Goal: Obtain resource: Obtain resource

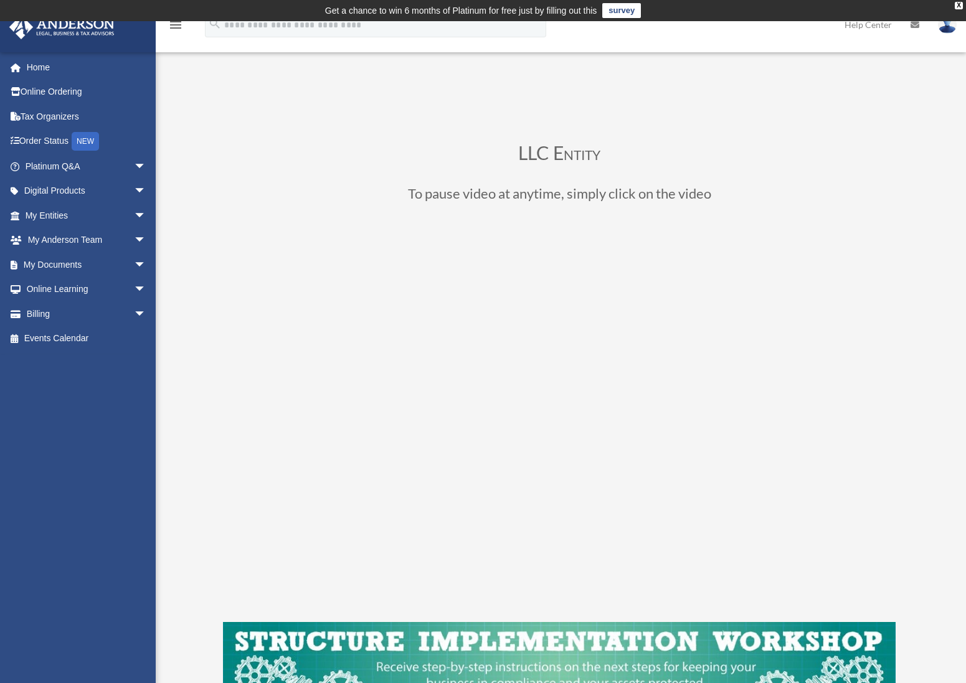
scroll to position [87, 0]
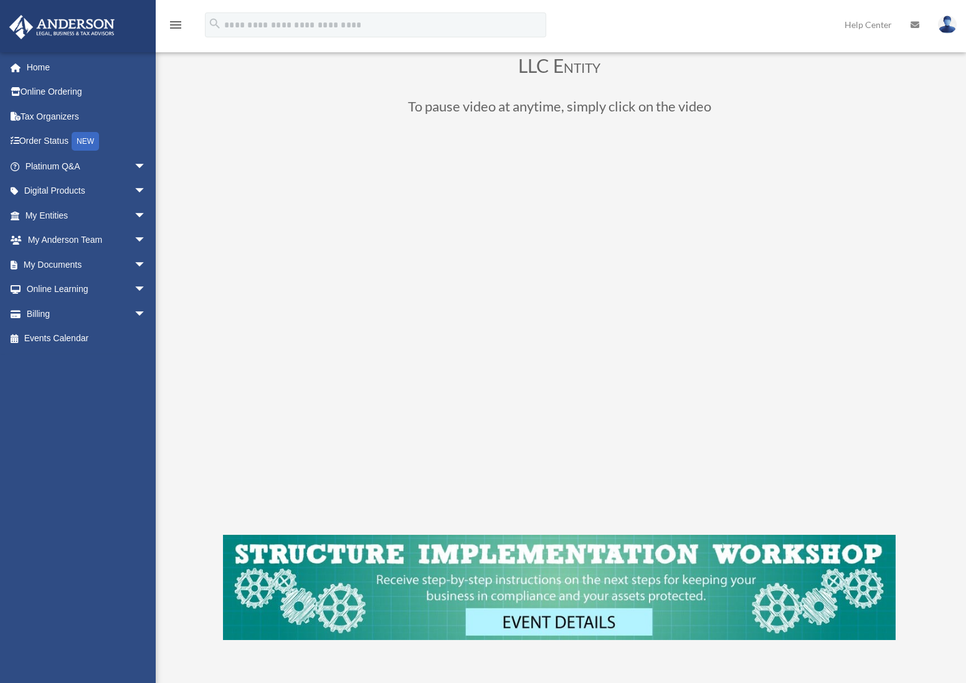
click at [134, 264] on span "arrow_drop_down" at bounding box center [146, 265] width 25 height 26
click at [57, 290] on link "Box" at bounding box center [91, 289] width 148 height 25
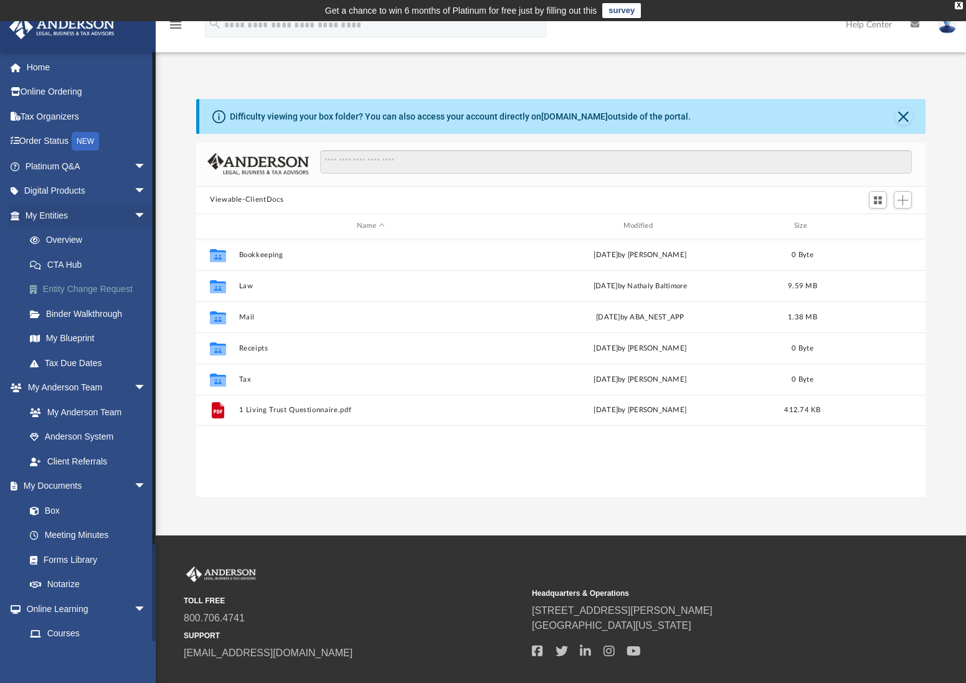
scroll to position [273, 720]
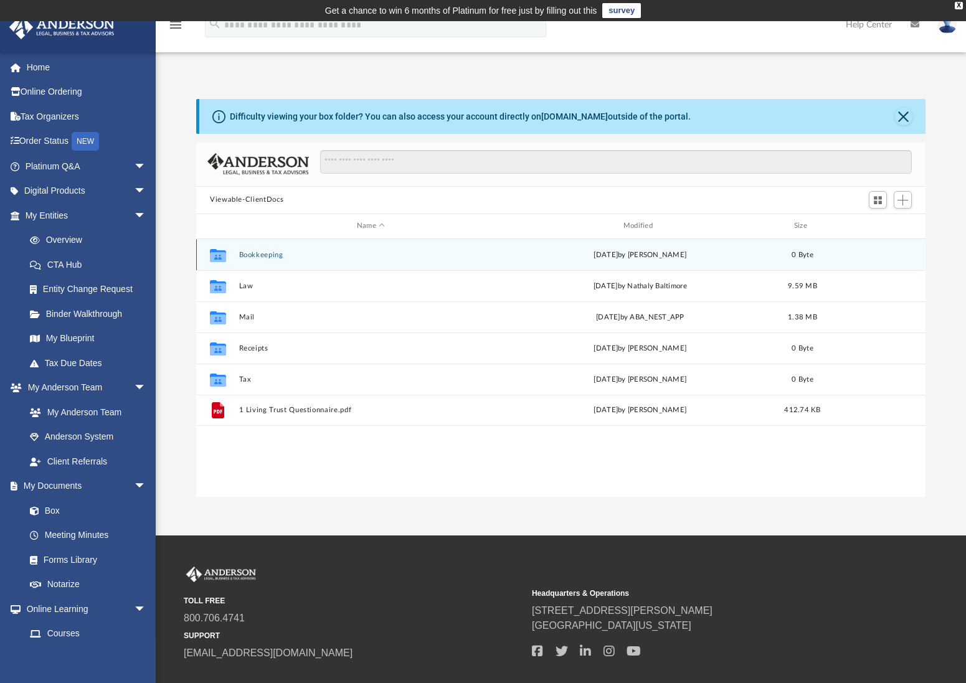
click at [223, 257] on icon "grid" at bounding box center [218, 257] width 16 height 10
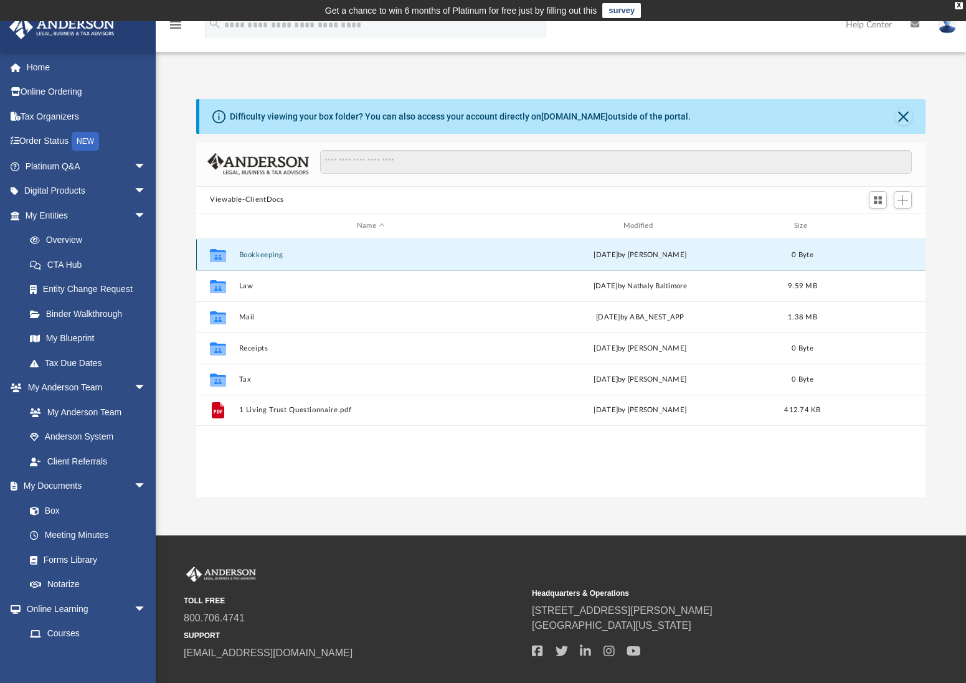
click at [253, 258] on button "Bookkeeping" at bounding box center [371, 254] width 264 height 8
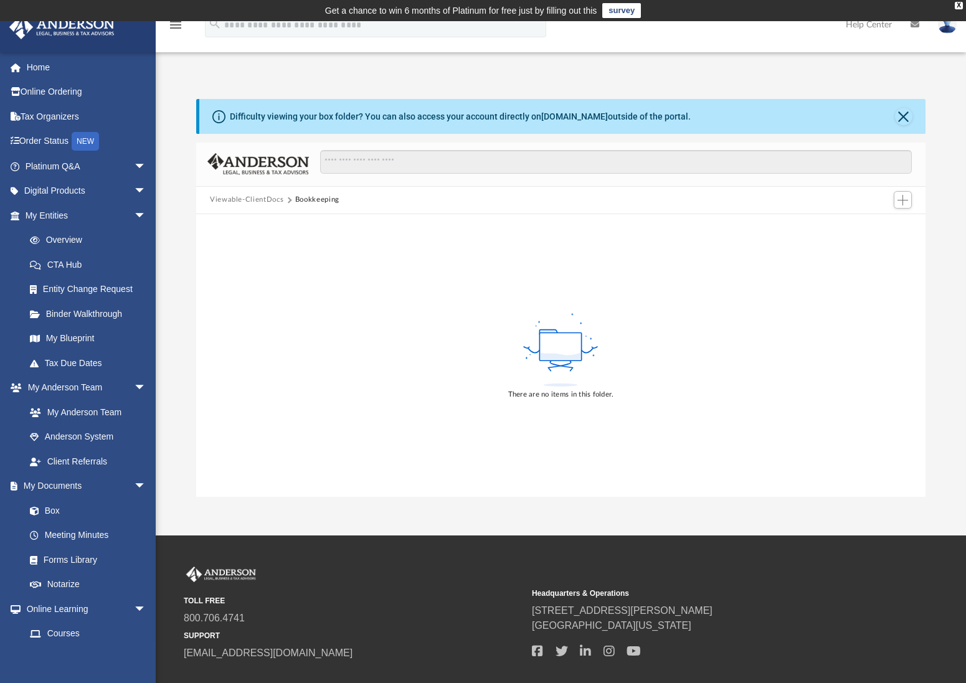
click at [246, 199] on button "Viewable-ClientDocs" at bounding box center [246, 199] width 73 height 11
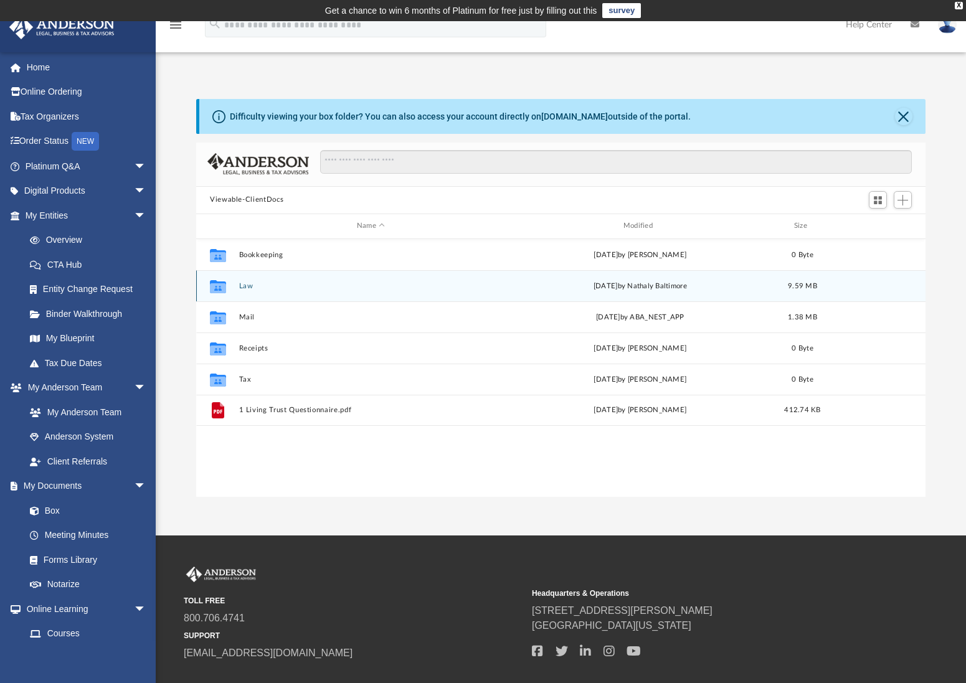
click at [244, 283] on button "Law" at bounding box center [371, 285] width 264 height 8
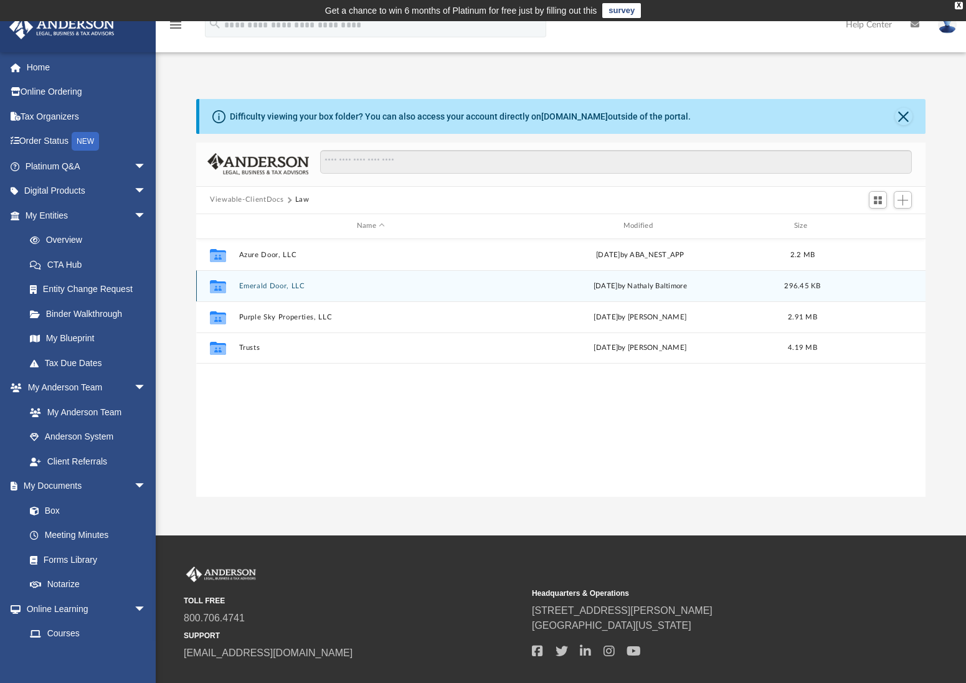
click at [255, 288] on button "Emerald Door, LLC" at bounding box center [371, 285] width 264 height 8
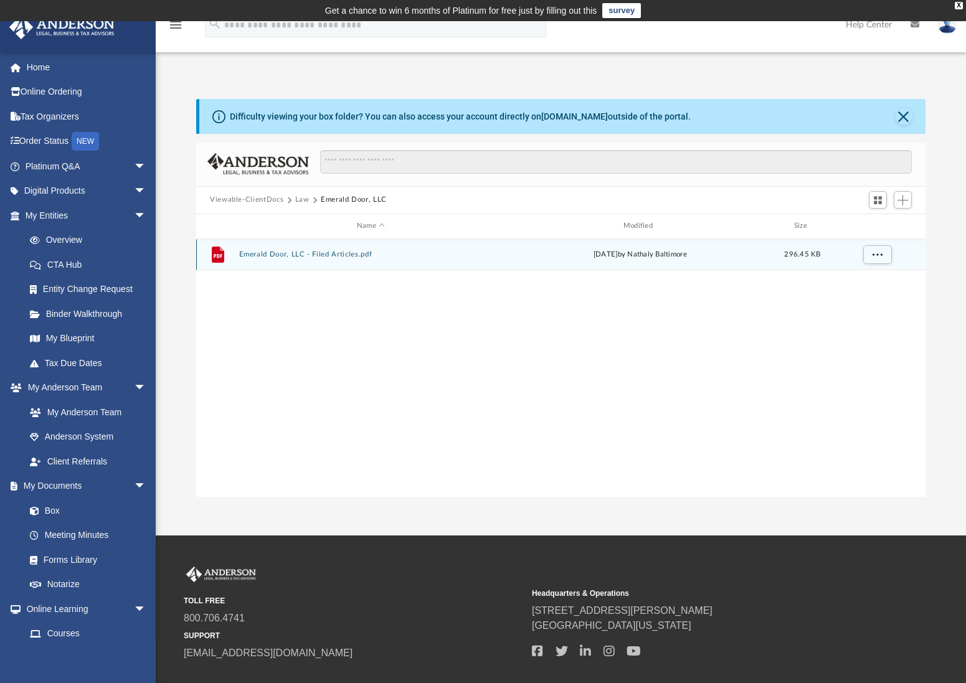
click at [283, 252] on button "Emerald Door, LLC - Filed Articles.pdf" at bounding box center [371, 254] width 264 height 8
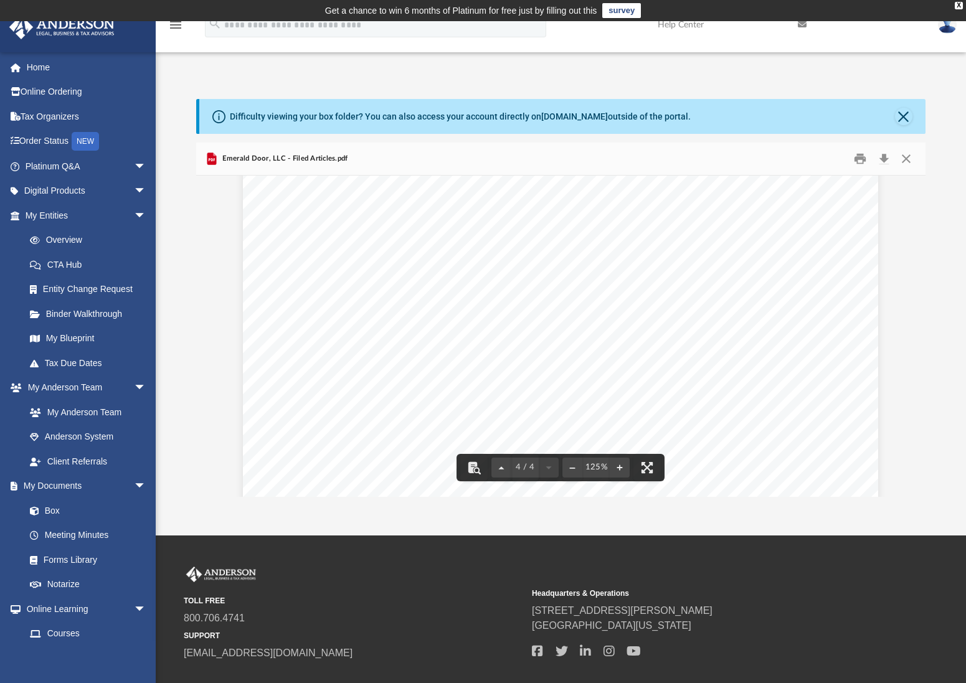
scroll to position [3041, 0]
click at [904, 159] on button "Close" at bounding box center [906, 158] width 22 height 19
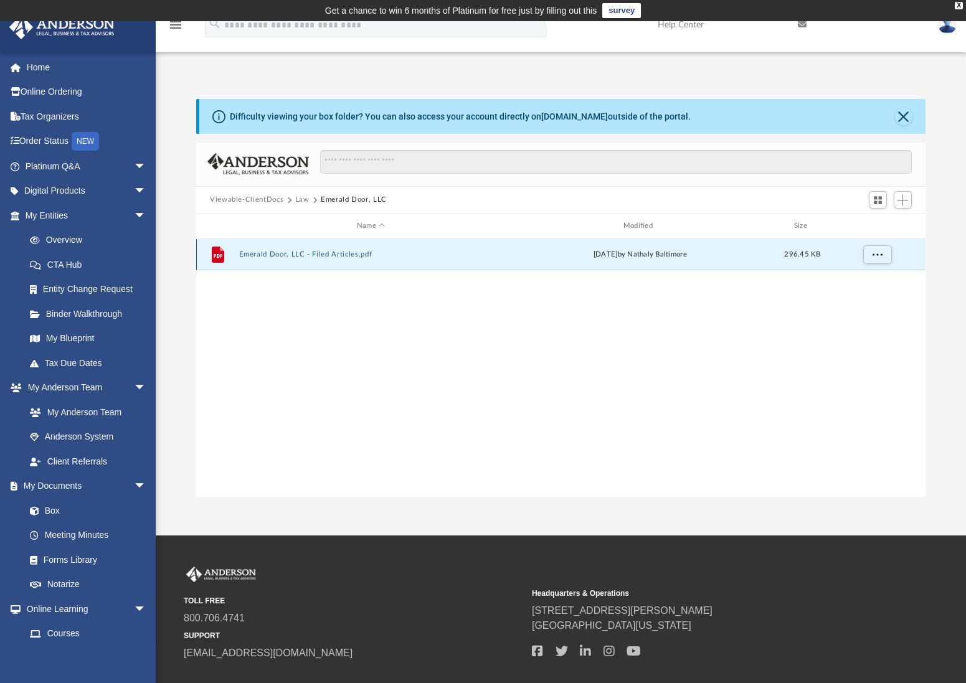
click at [267, 258] on div "File Emerald Door, LLC - Filed Articles.pdf Thu Oct 2 2025 by Nathaly Baltimore…" at bounding box center [560, 254] width 729 height 31
click at [270, 255] on button "Emerald Door, LLC - Filed Articles.pdf" at bounding box center [371, 254] width 264 height 8
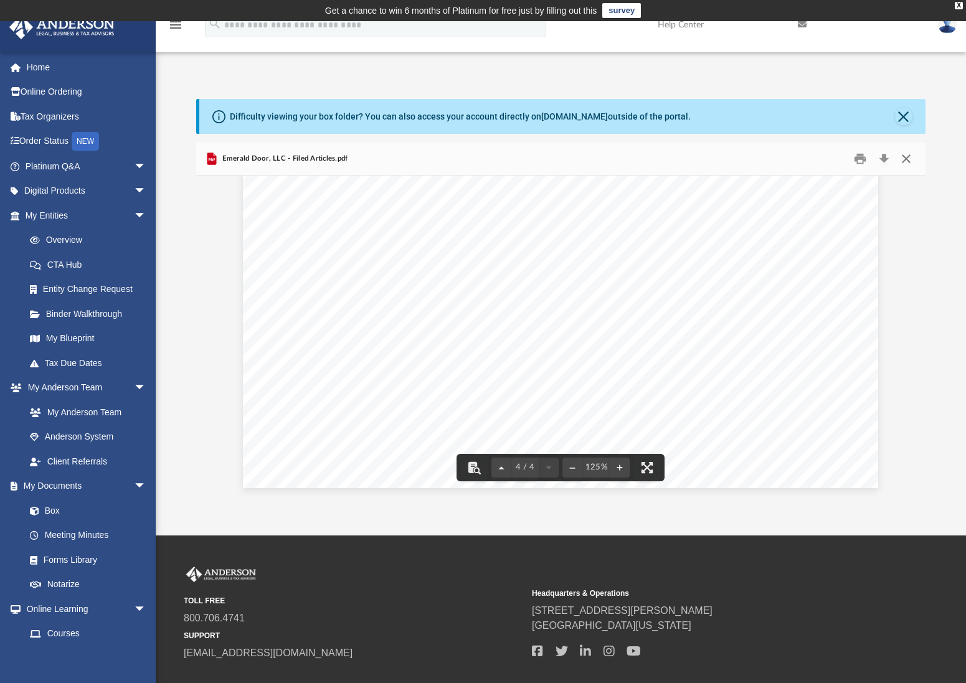
click at [906, 158] on button "Close" at bounding box center [906, 158] width 22 height 19
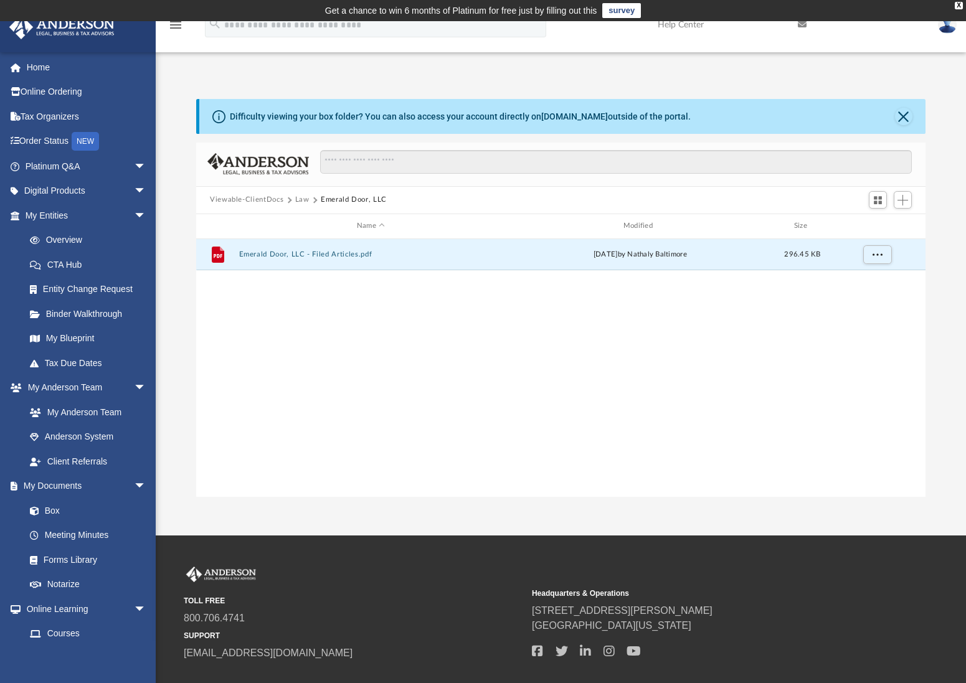
click at [298, 198] on button "Law" at bounding box center [302, 199] width 14 height 11
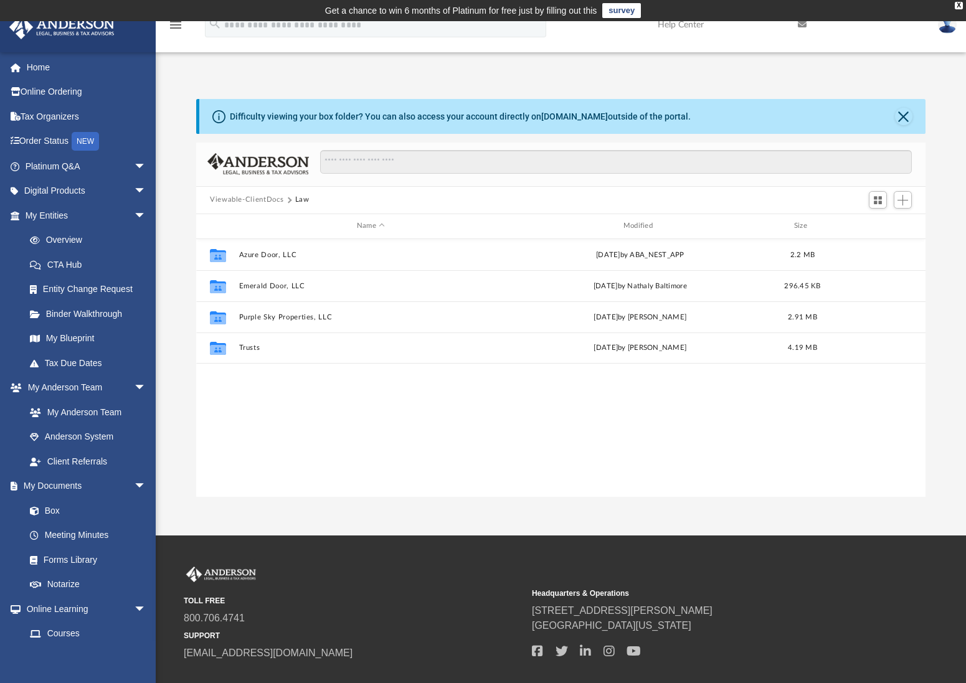
click at [249, 201] on button "Viewable-ClientDocs" at bounding box center [246, 199] width 73 height 11
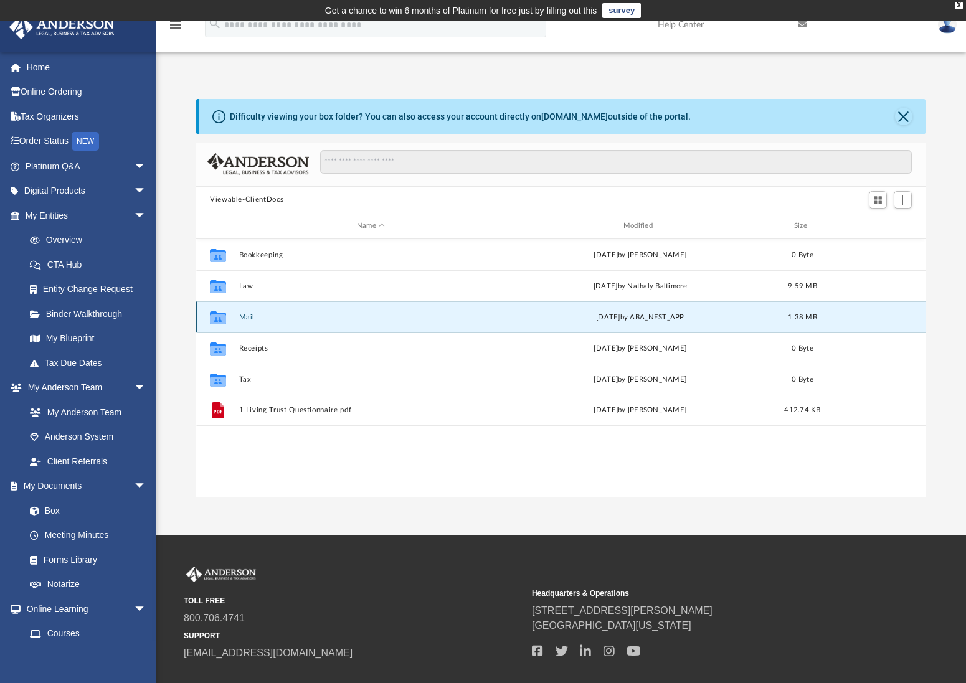
click at [248, 319] on button "Mail" at bounding box center [371, 317] width 264 height 8
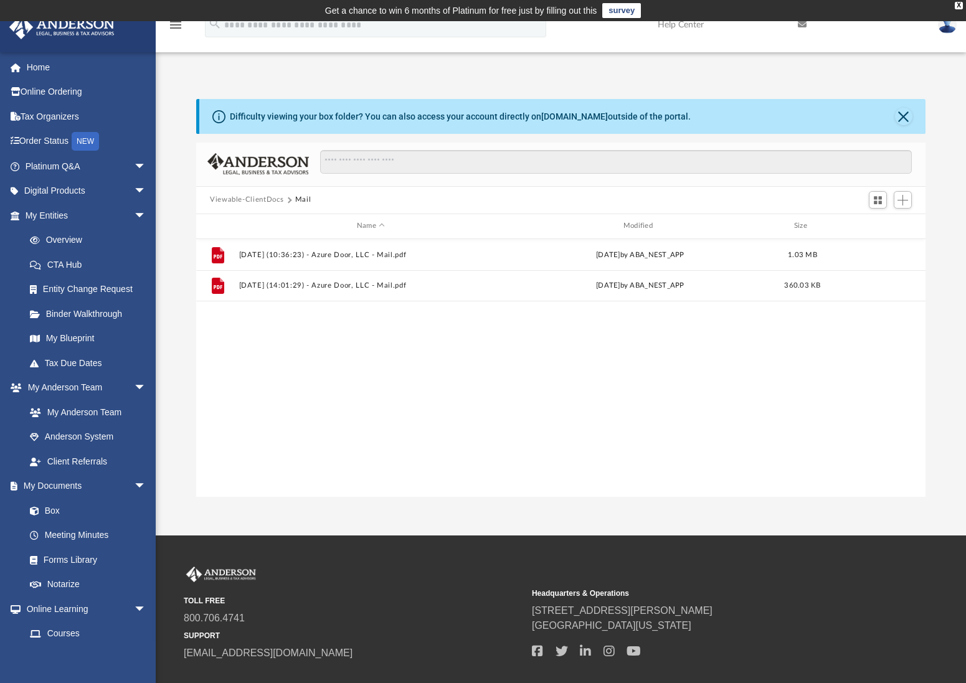
click at [273, 201] on button "Viewable-ClientDocs" at bounding box center [246, 199] width 73 height 11
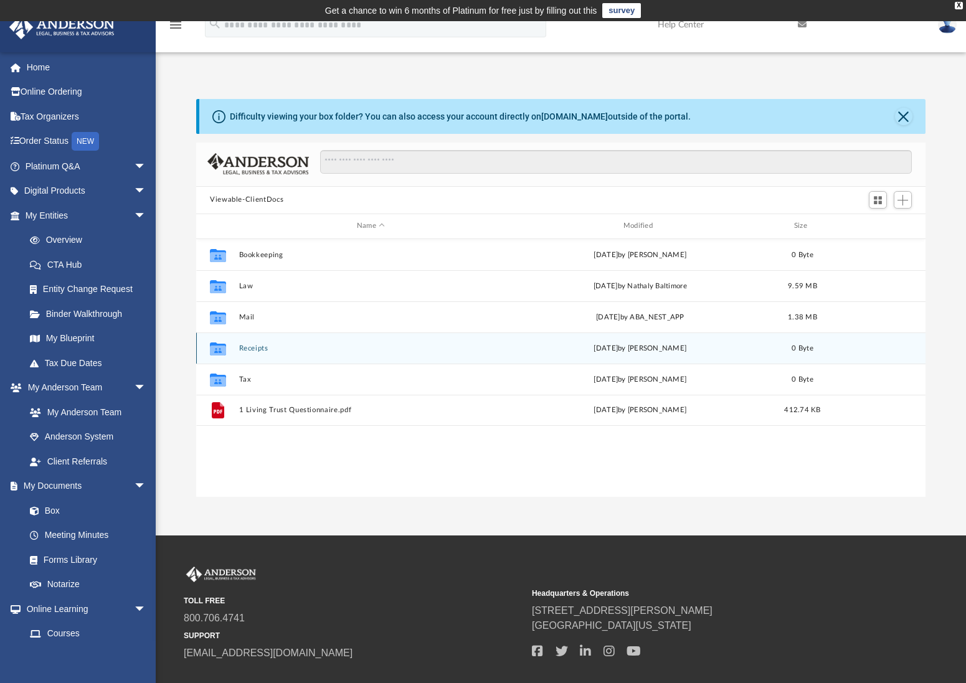
click at [254, 348] on button "Receipts" at bounding box center [371, 348] width 264 height 8
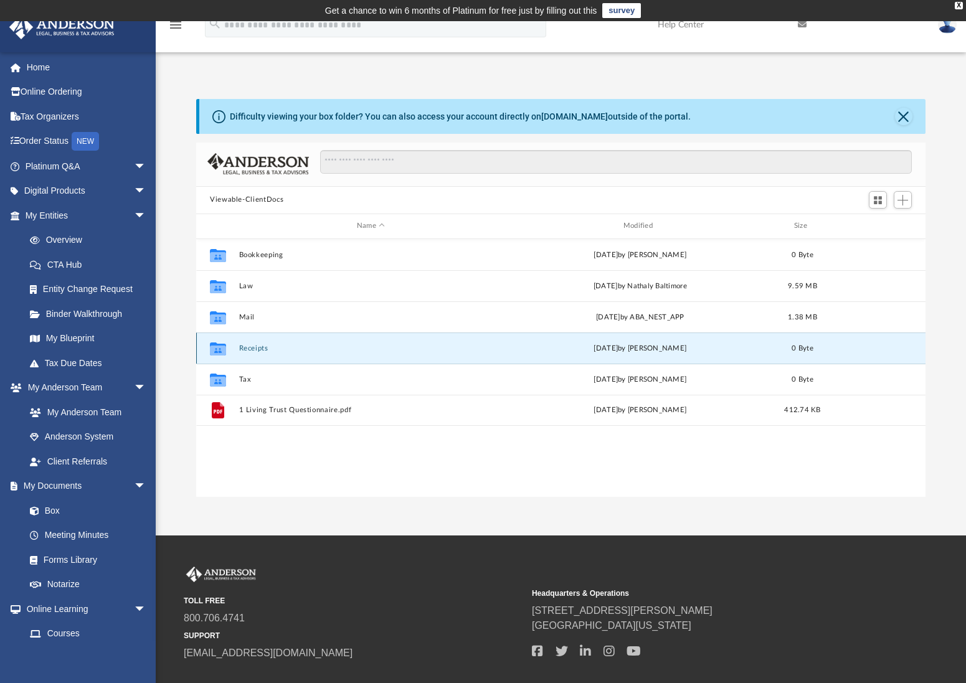
click at [254, 348] on button "Receipts" at bounding box center [371, 348] width 264 height 8
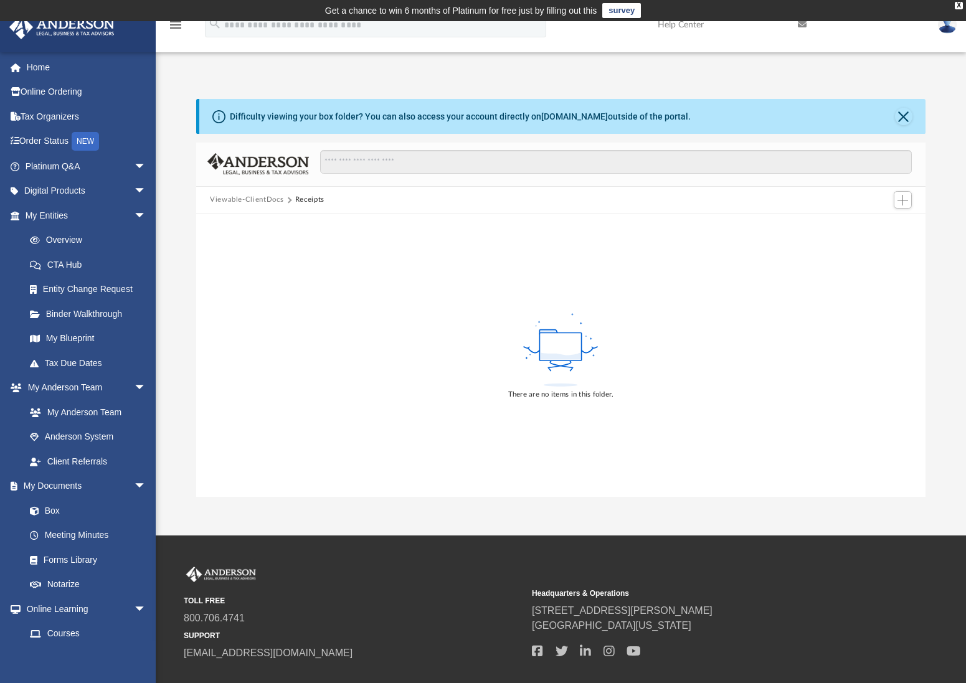
click at [263, 201] on button "Viewable-ClientDocs" at bounding box center [246, 199] width 73 height 11
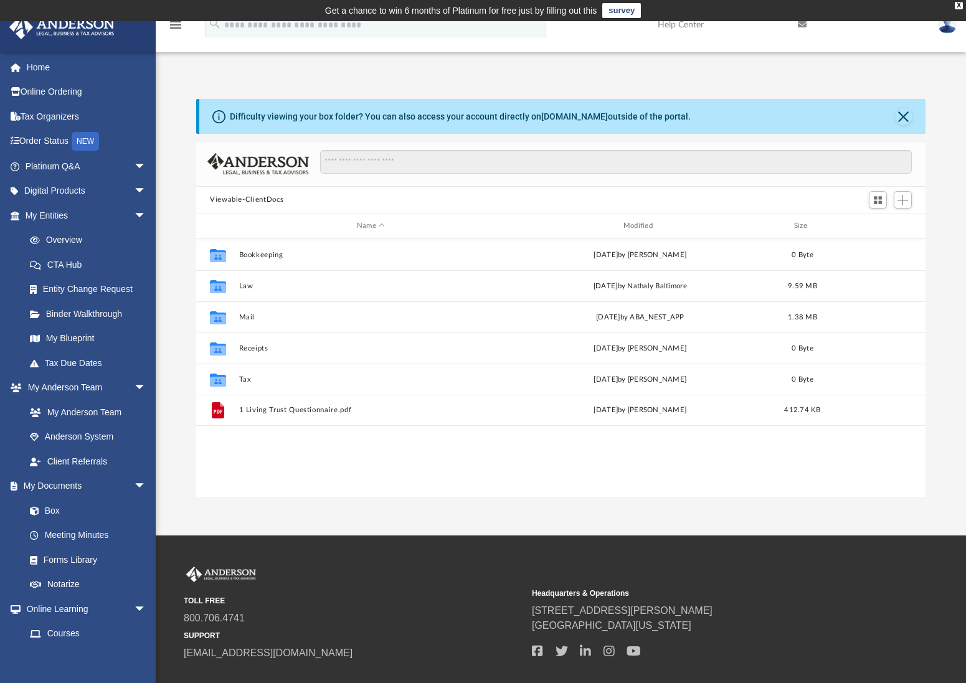
scroll to position [273, 720]
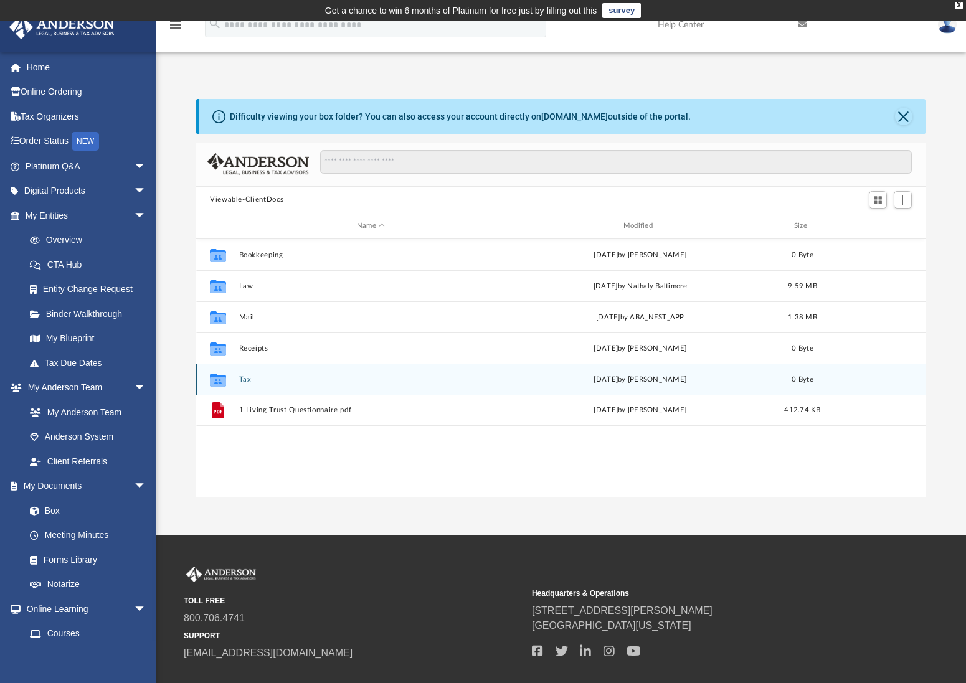
click at [245, 382] on button "Tax" at bounding box center [371, 379] width 264 height 8
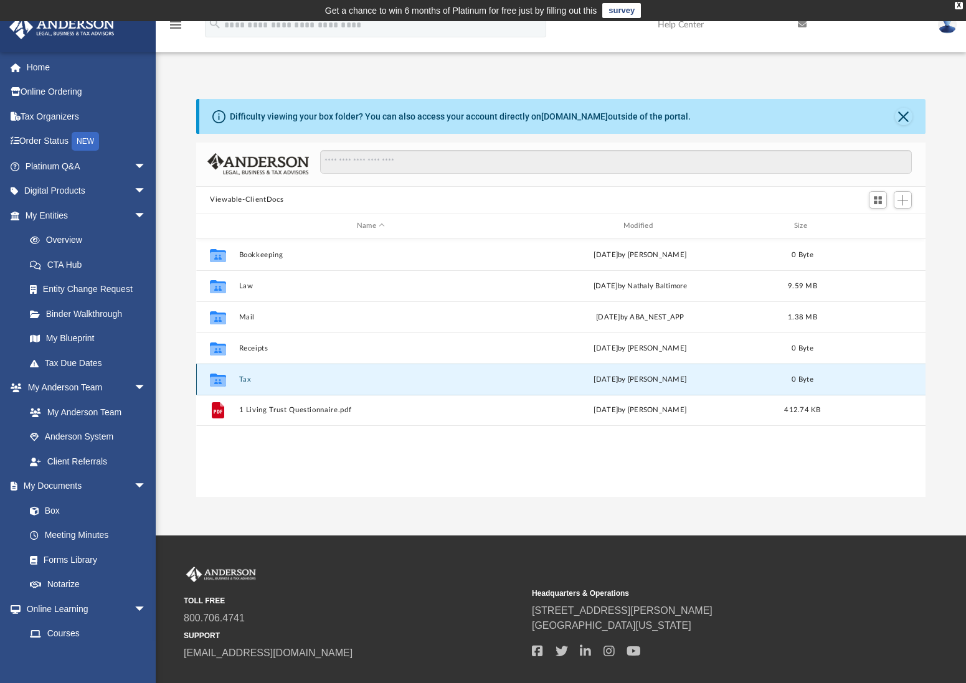
click at [245, 382] on button "Tax" at bounding box center [371, 379] width 264 height 8
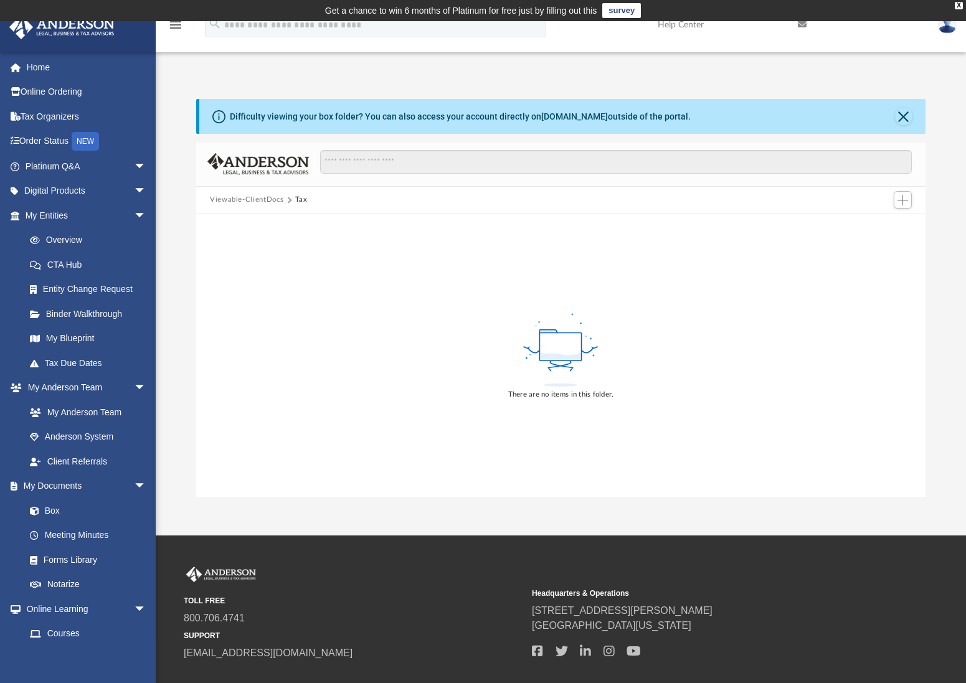
click at [262, 202] on button "Viewable-ClientDocs" at bounding box center [246, 199] width 73 height 11
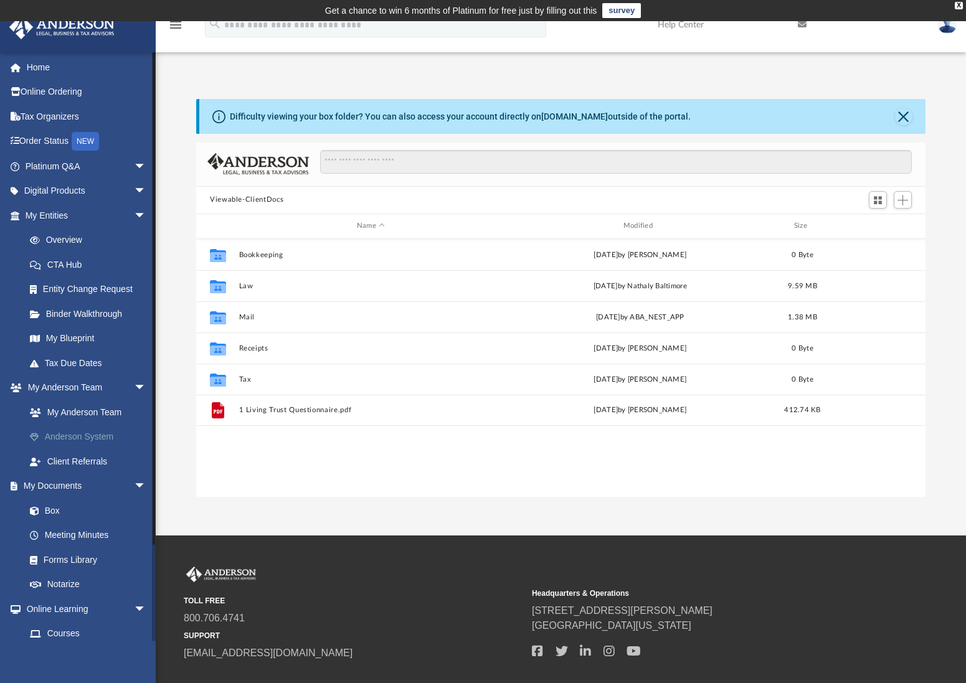
click at [73, 438] on link "Anderson System" at bounding box center [91, 437] width 148 height 25
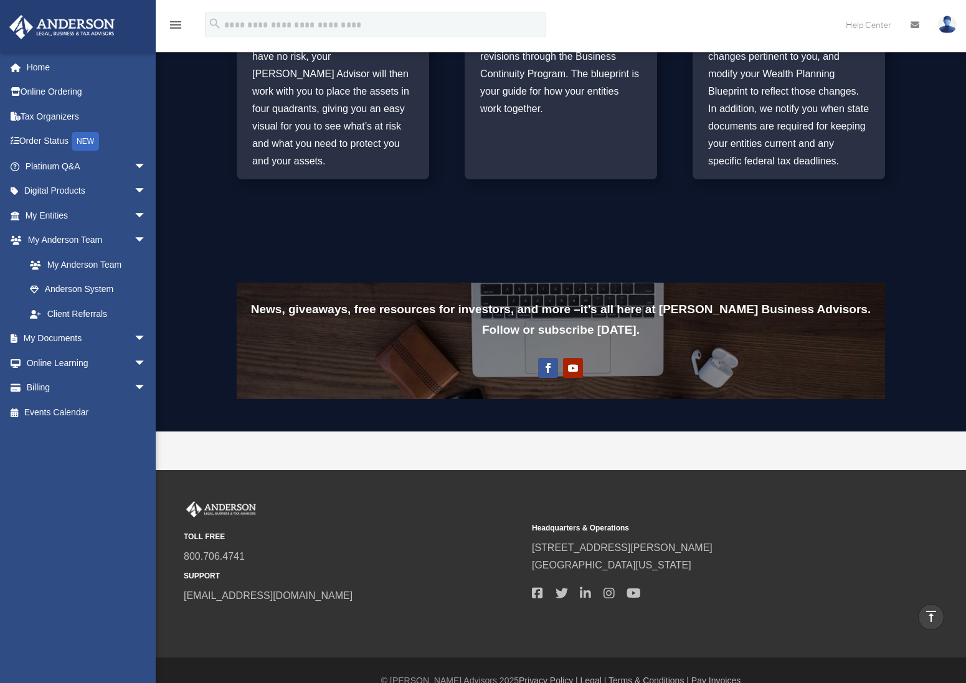
scroll to position [804, 0]
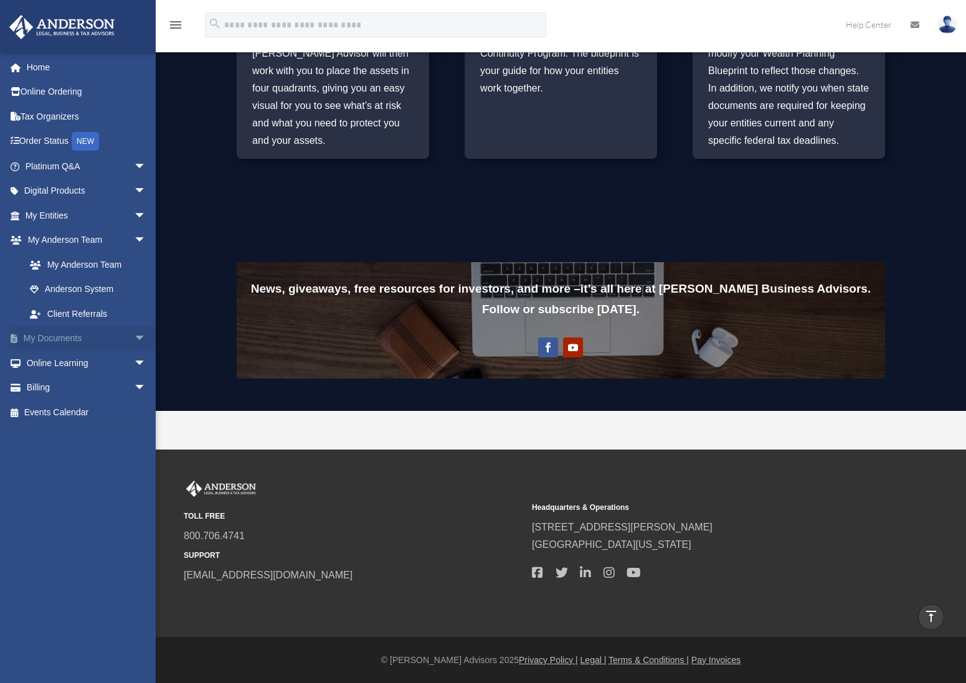
click at [39, 341] on link "My Documents arrow_drop_down" at bounding box center [87, 338] width 156 height 25
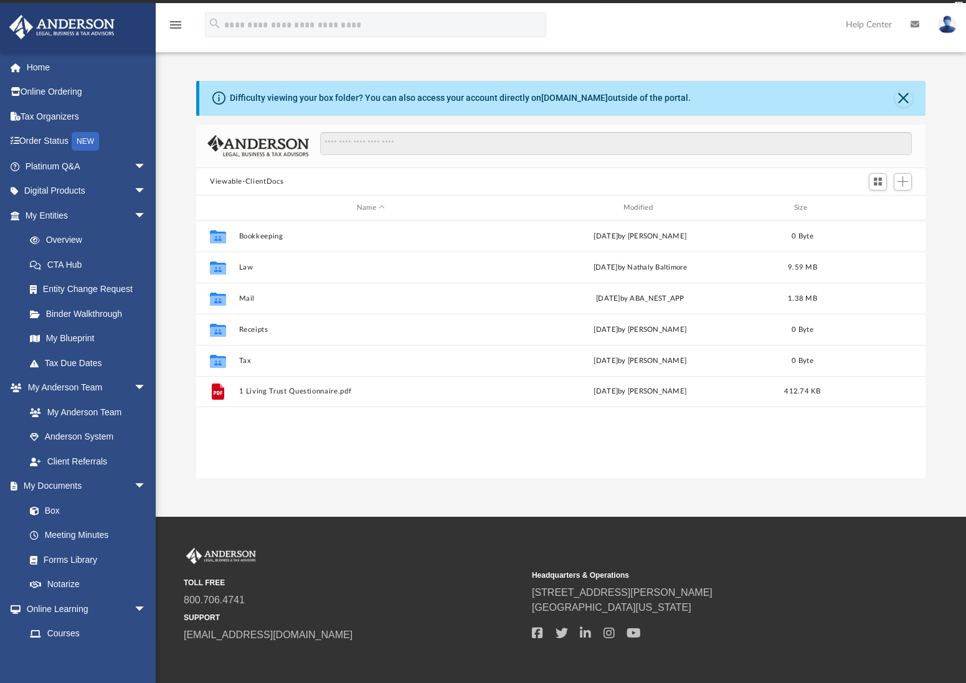
scroll to position [273, 720]
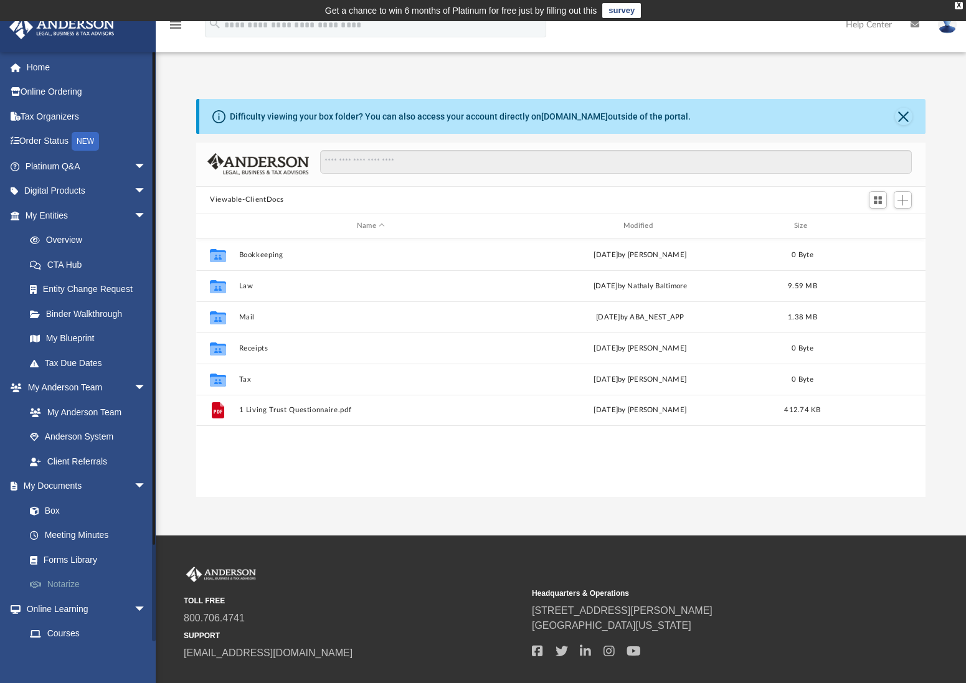
click at [55, 581] on link "Notarize" at bounding box center [91, 584] width 148 height 25
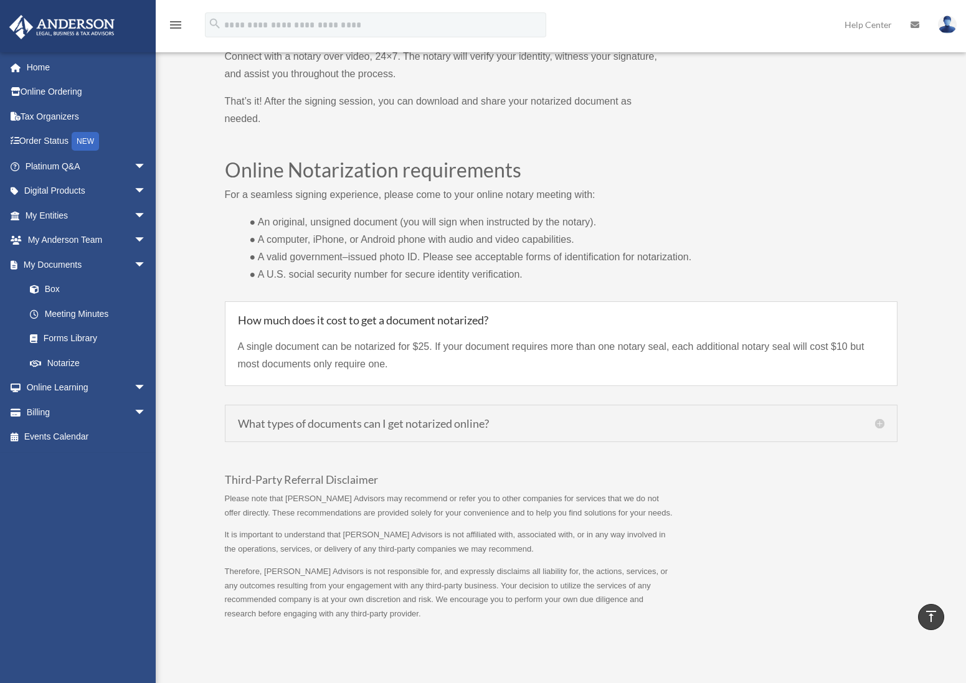
scroll to position [1086, 0]
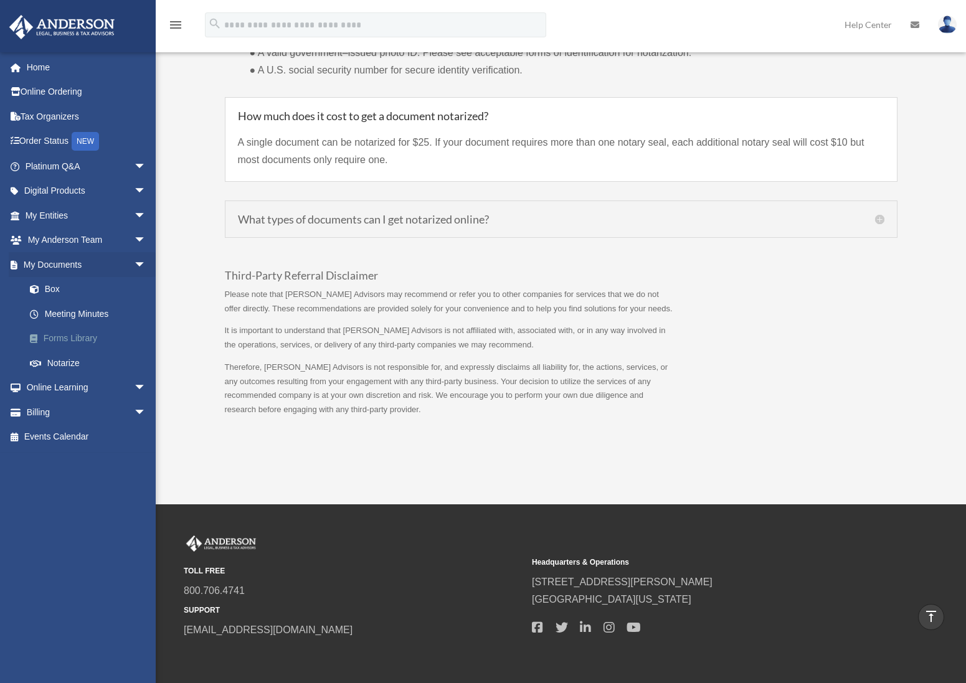
click at [81, 344] on link "Forms Library" at bounding box center [91, 338] width 148 height 25
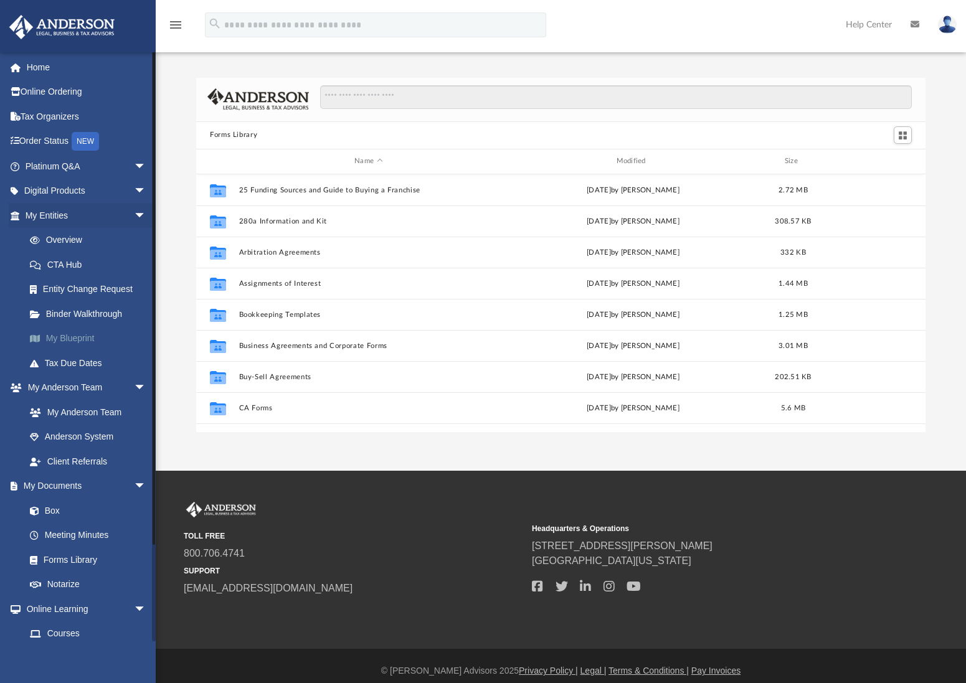
scroll to position [273, 720]
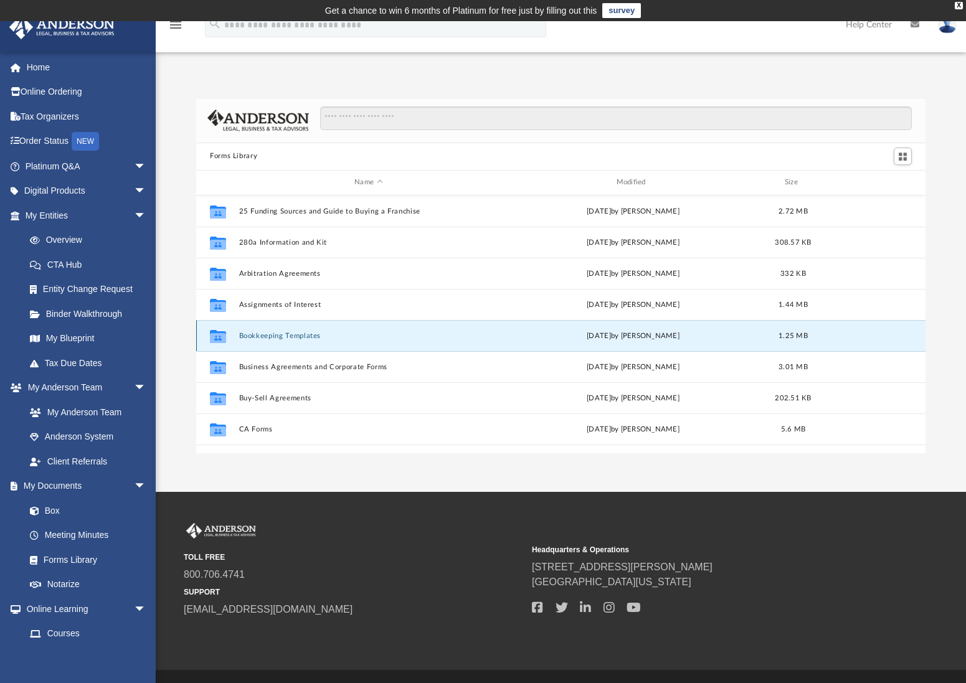
click at [285, 334] on button "Bookkeeping Templates" at bounding box center [368, 335] width 259 height 8
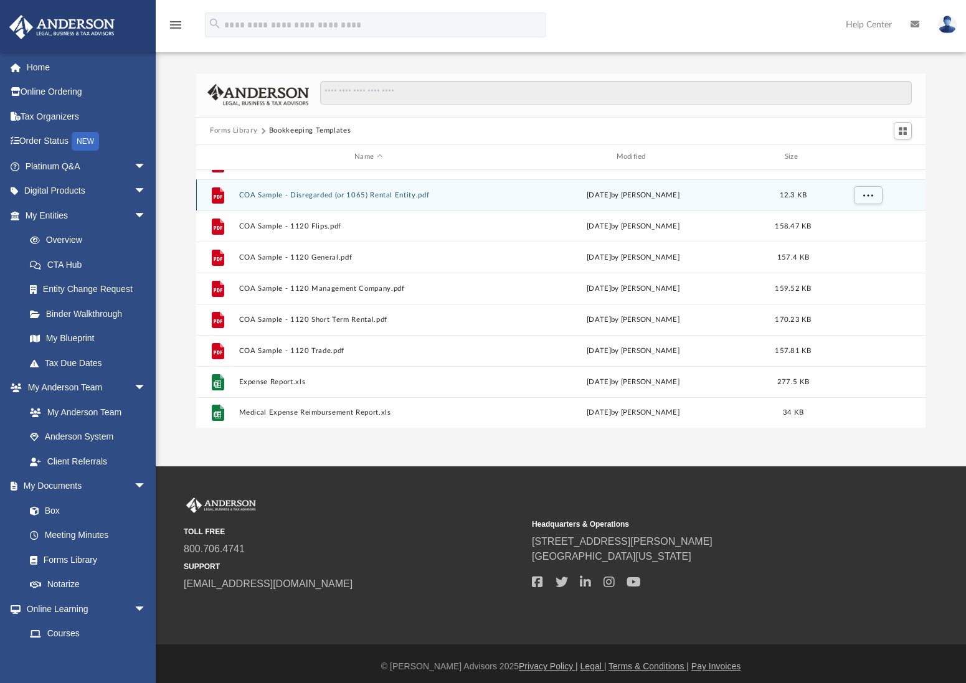
scroll to position [31, 0]
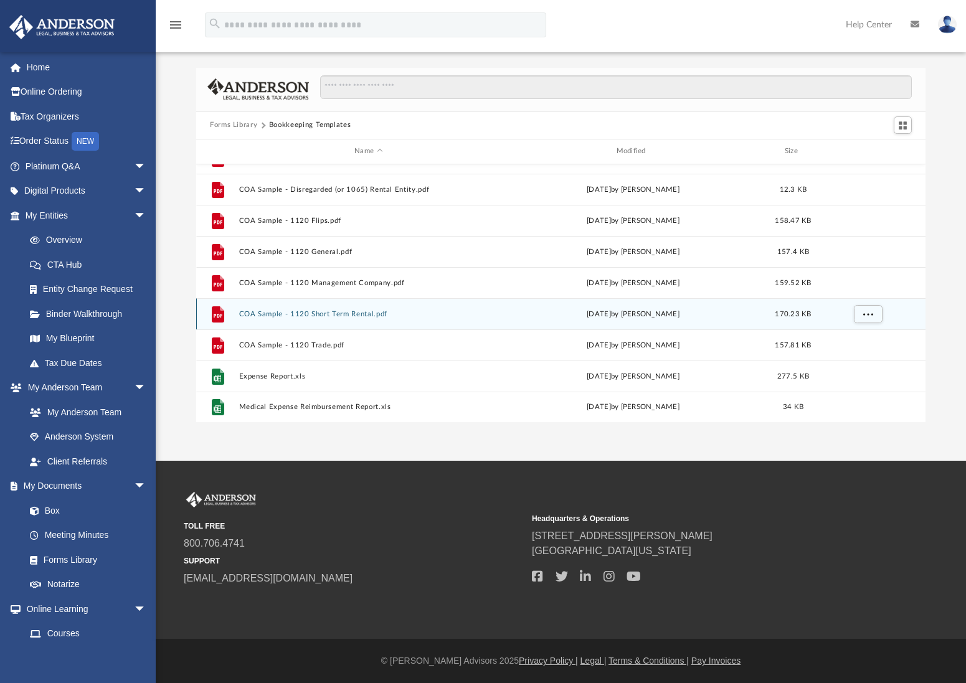
click at [348, 313] on button "COA Sample - 1120 Short Term Rental.pdf" at bounding box center [368, 314] width 259 height 8
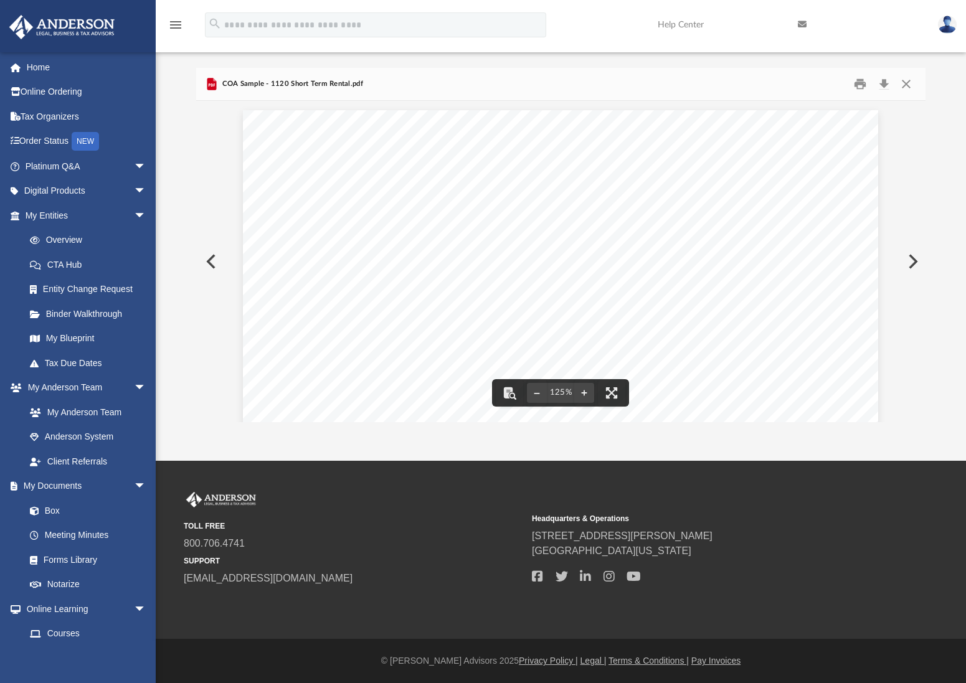
scroll to position [0, 0]
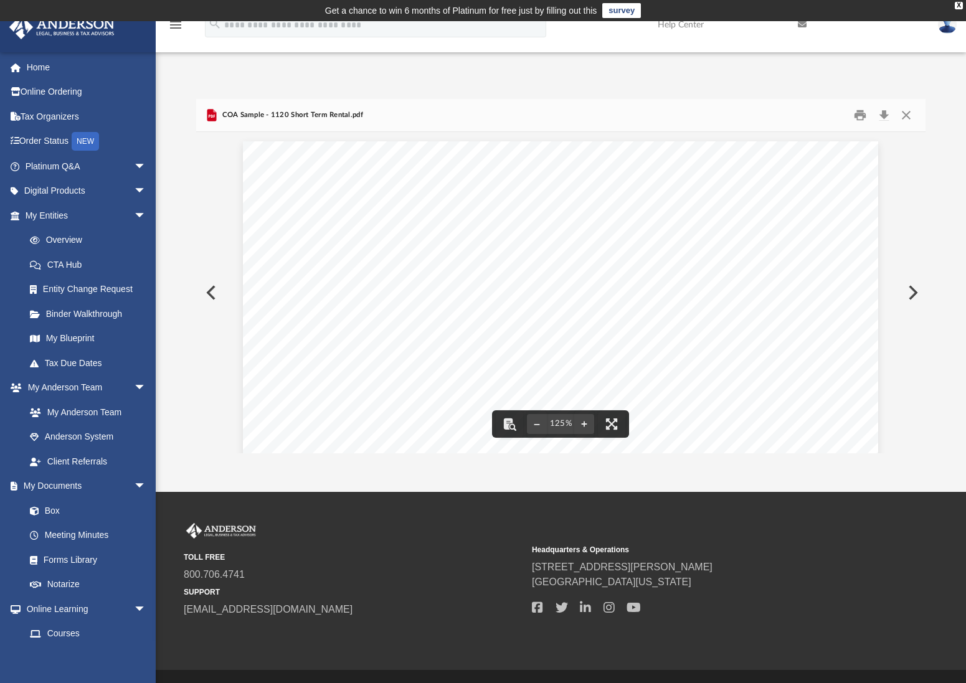
click at [214, 291] on button "Preview" at bounding box center [209, 292] width 27 height 35
click at [205, 292] on button "Preview" at bounding box center [209, 292] width 27 height 35
click at [210, 293] on button "Preview" at bounding box center [209, 292] width 27 height 35
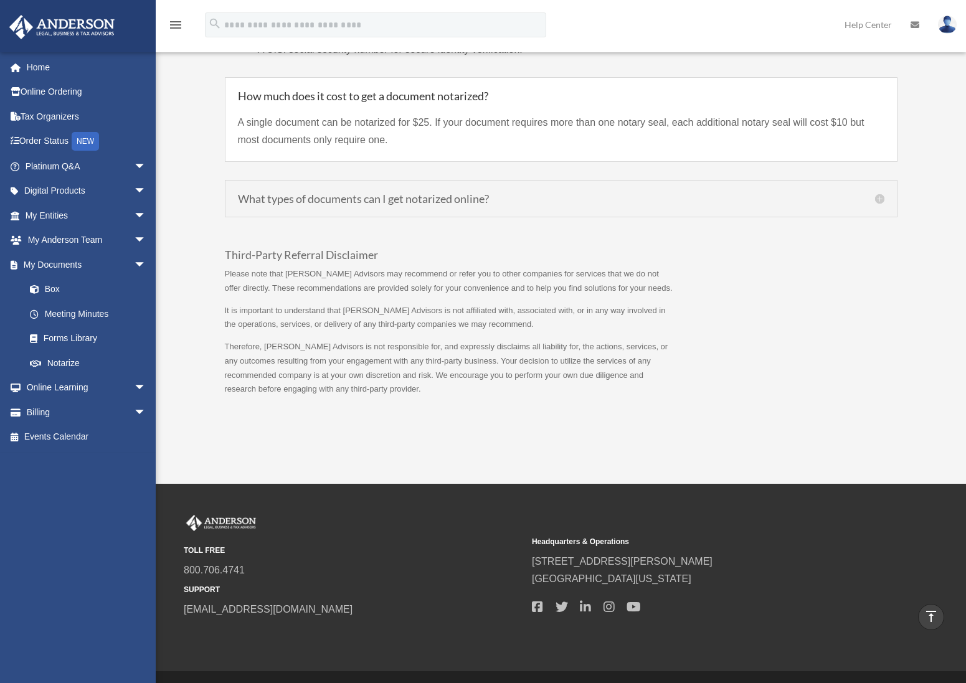
scroll to position [1107, 0]
click at [71, 311] on link "Meeting Minutes" at bounding box center [91, 313] width 148 height 25
